Goal: Task Accomplishment & Management: Manage account settings

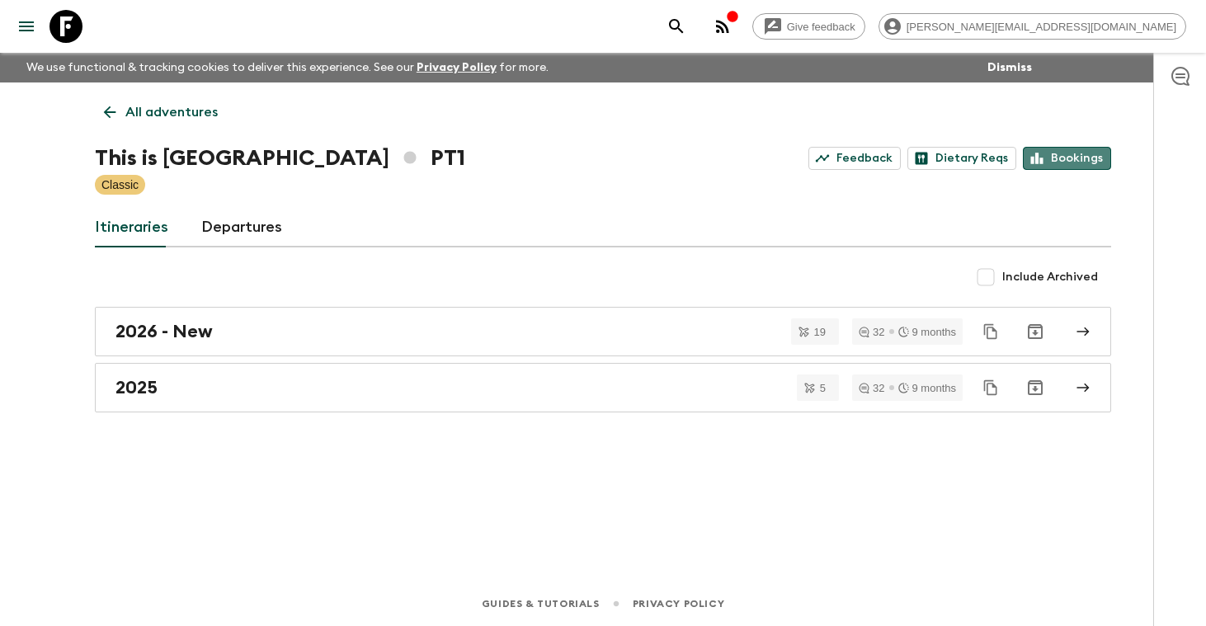
click at [1088, 154] on link "Bookings" at bounding box center [1067, 158] width 88 height 23
click at [161, 106] on p "All adventures" at bounding box center [171, 112] width 92 height 20
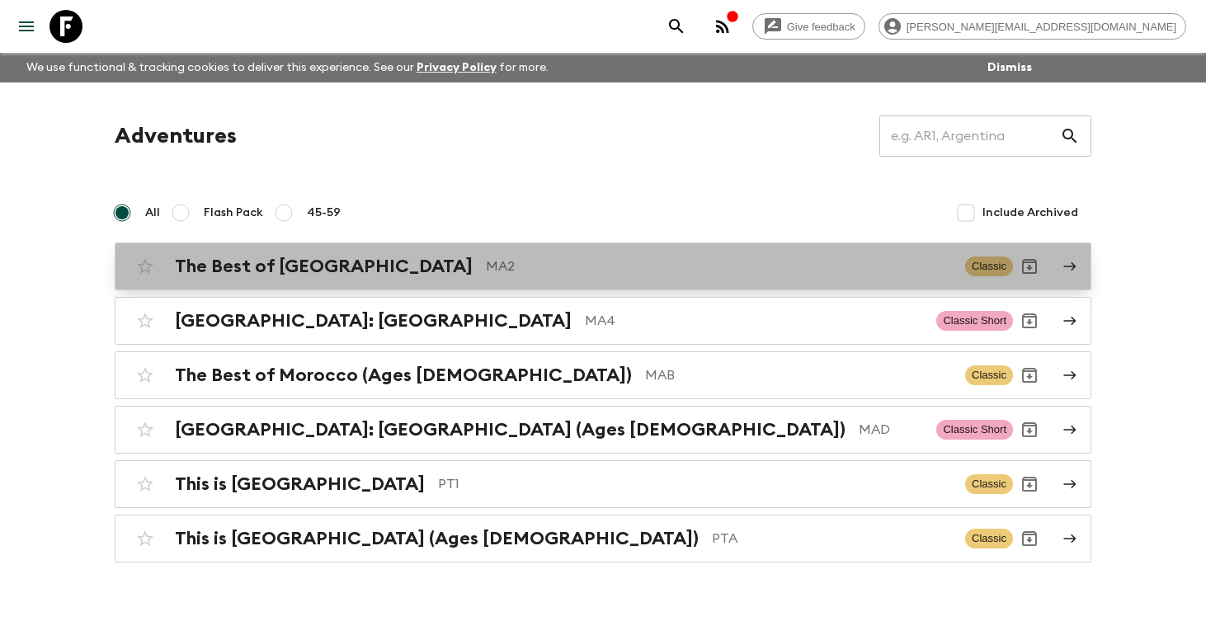
click at [243, 265] on h2 "The Best of [GEOGRAPHIC_DATA]" at bounding box center [324, 266] width 298 height 21
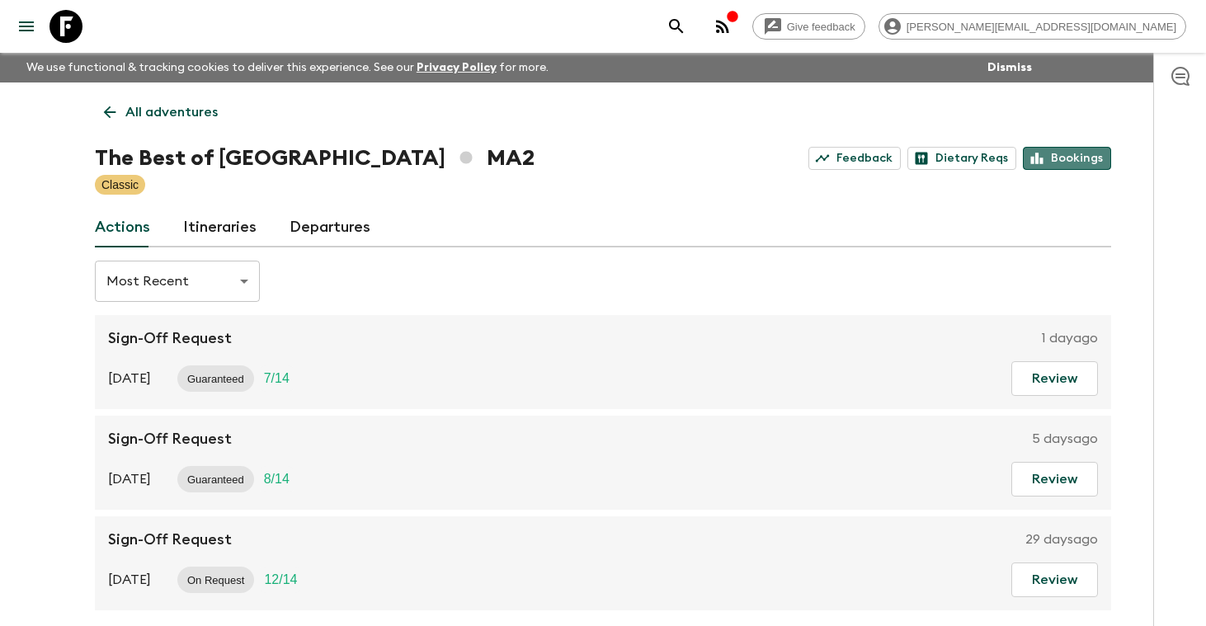
click at [1071, 159] on link "Bookings" at bounding box center [1067, 158] width 88 height 23
click at [171, 114] on p "All adventures" at bounding box center [171, 112] width 92 height 20
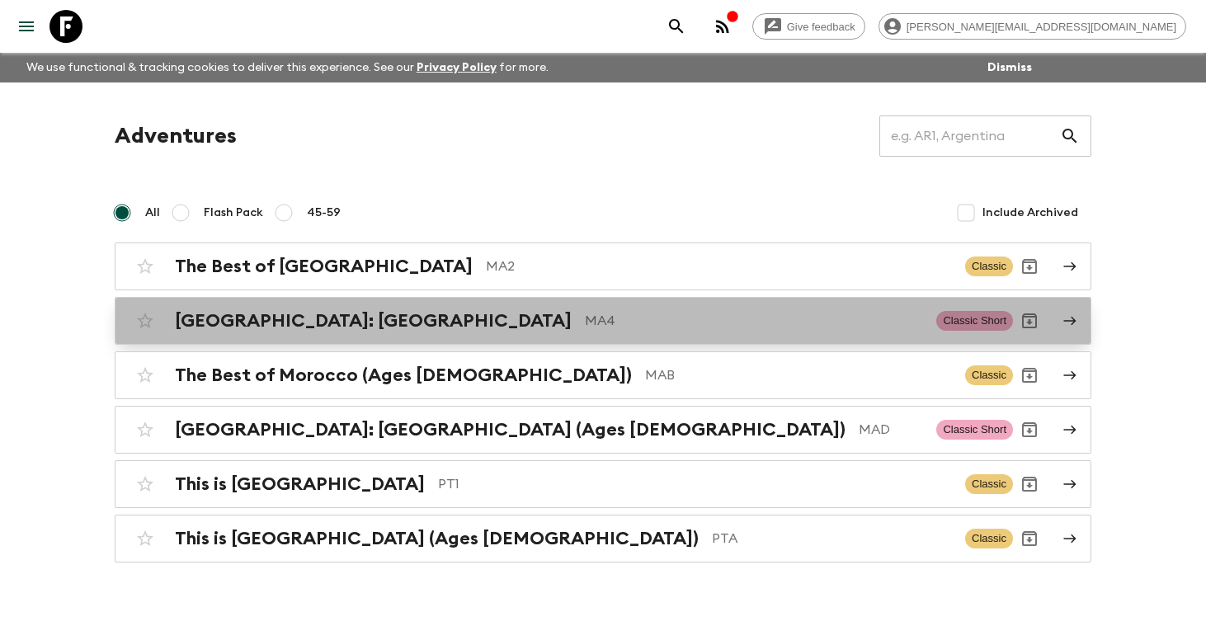
click at [271, 329] on h2 "[GEOGRAPHIC_DATA]: [GEOGRAPHIC_DATA]" at bounding box center [373, 320] width 397 height 21
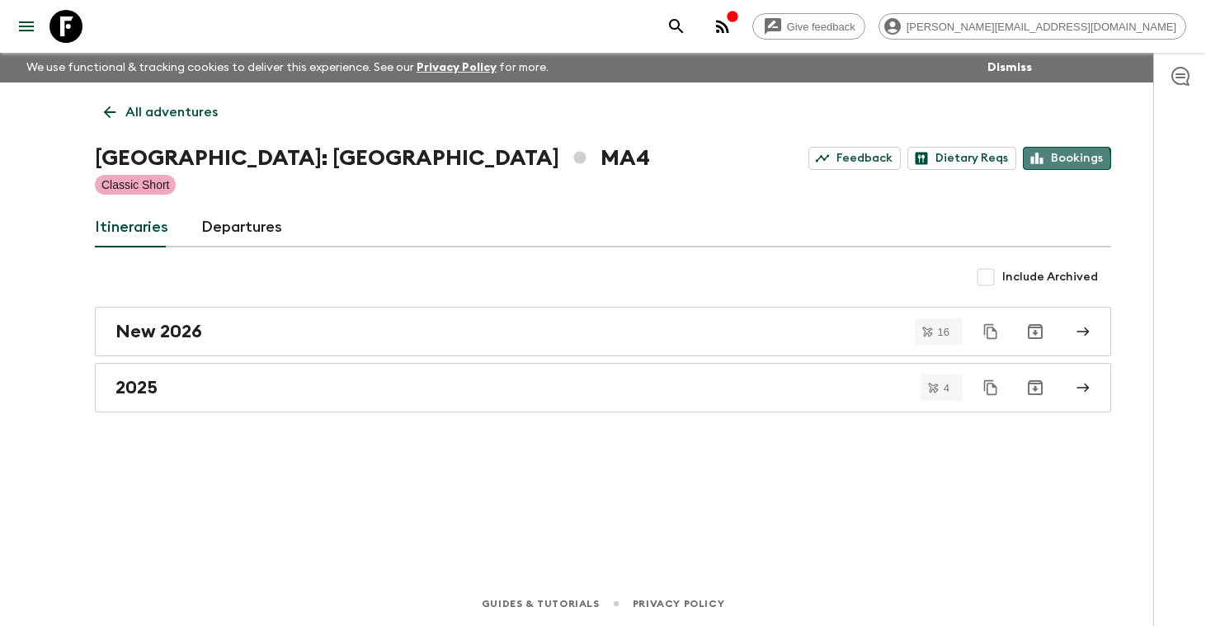
click at [1063, 160] on link "Bookings" at bounding box center [1067, 158] width 88 height 23
